Goal: Task Accomplishment & Management: Manage account settings

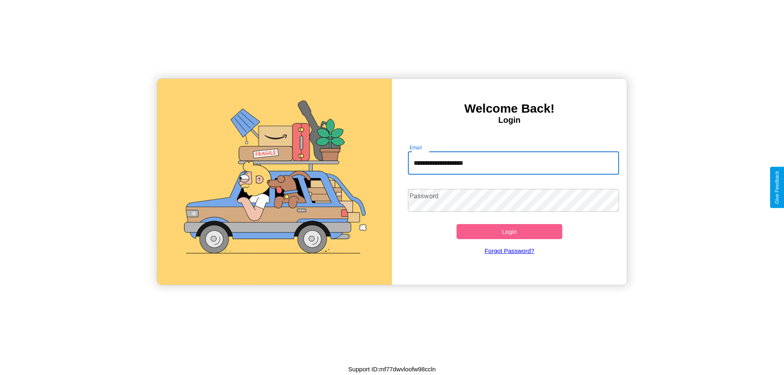
type input "**********"
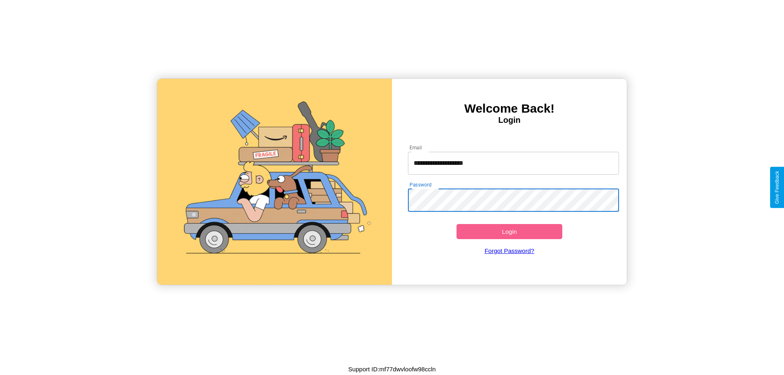
click at [509, 232] on button "Login" at bounding box center [509, 231] width 106 height 15
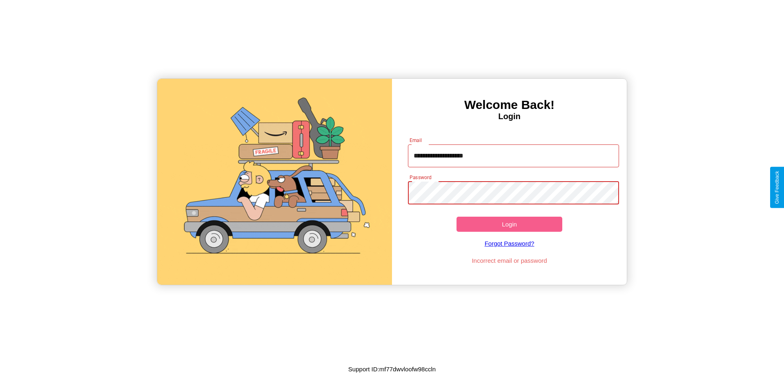
click at [509, 224] on button "Login" at bounding box center [509, 224] width 106 height 15
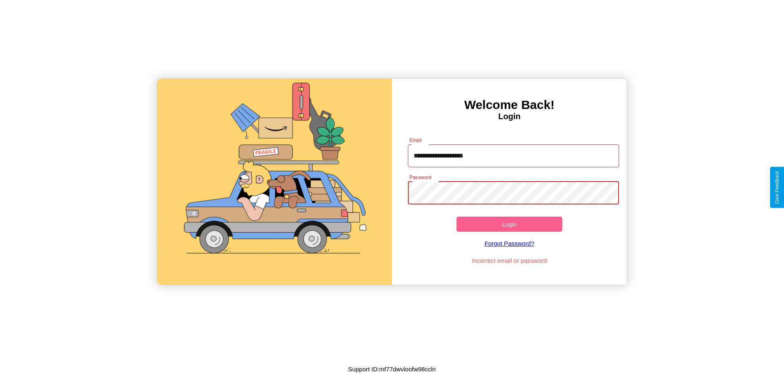
click at [509, 224] on button "Login" at bounding box center [509, 224] width 106 height 15
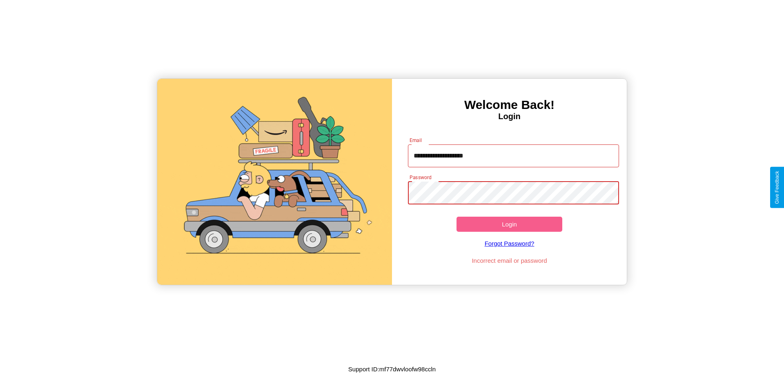
click at [509, 224] on button "Login" at bounding box center [509, 224] width 106 height 15
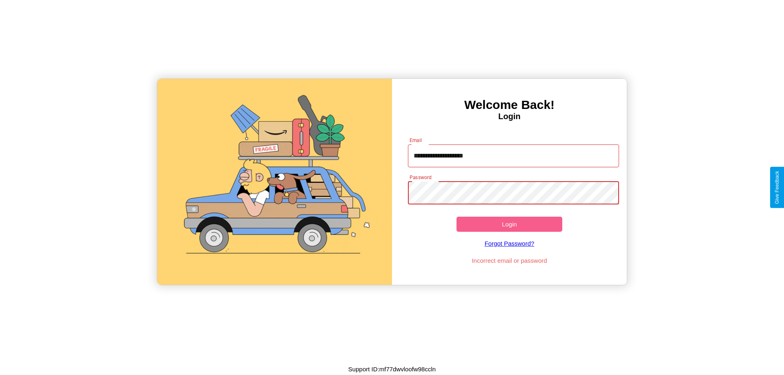
click at [509, 224] on button "Login" at bounding box center [509, 224] width 106 height 15
